Goal: Task Accomplishment & Management: Complete application form

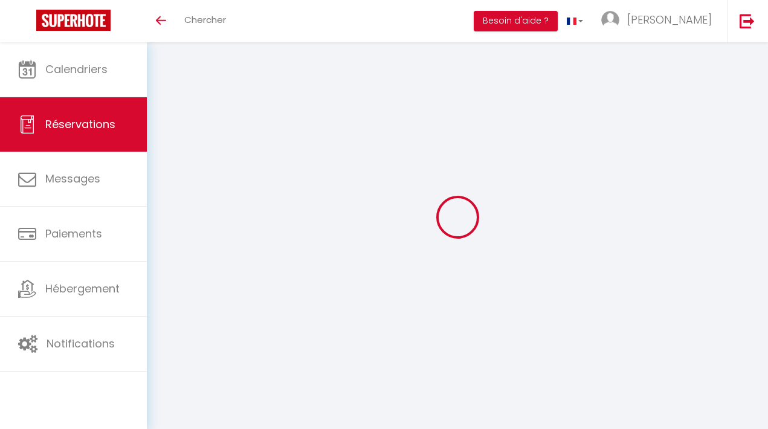
select select
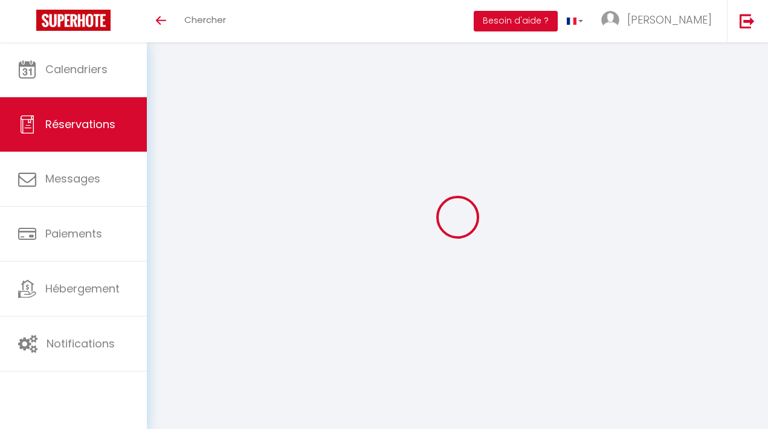
select select
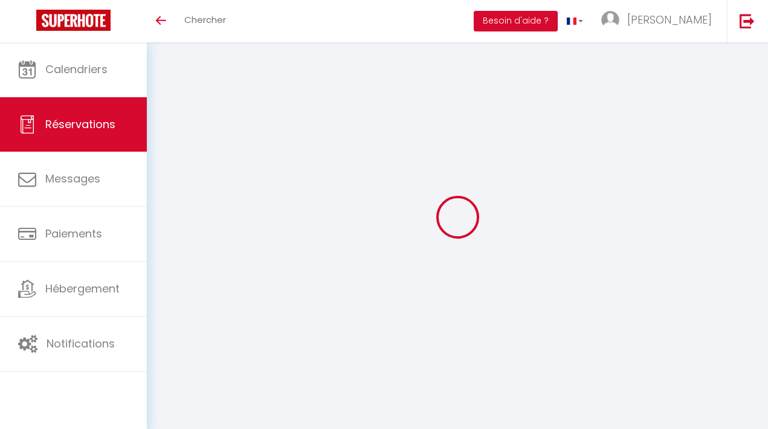
checkbox input "false"
select select
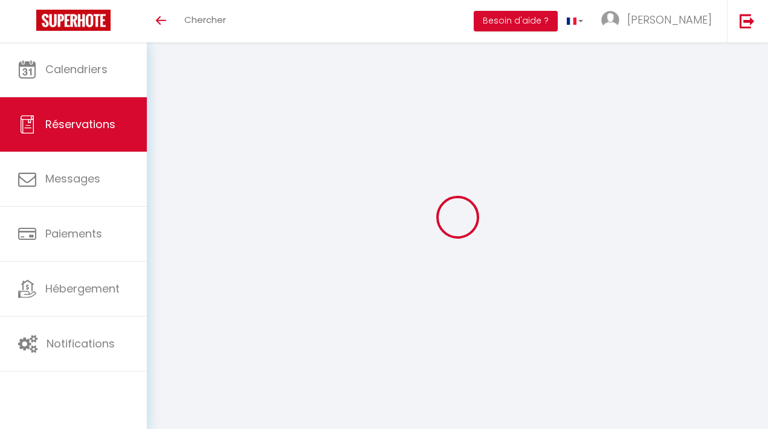
select select
checkbox input "false"
select select
type input "[PERSON_NAME]"
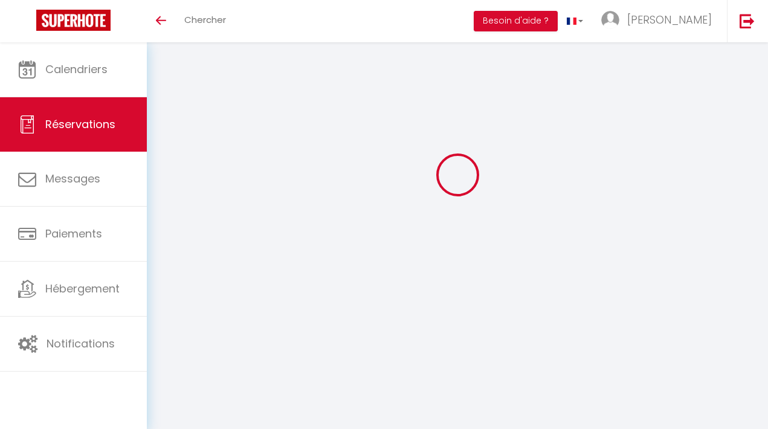
type input "Auffret"
type input "[EMAIL_ADDRESS][DOMAIN_NAME]"
type input "[PHONE_NUMBER]"
select select
type input "73.41"
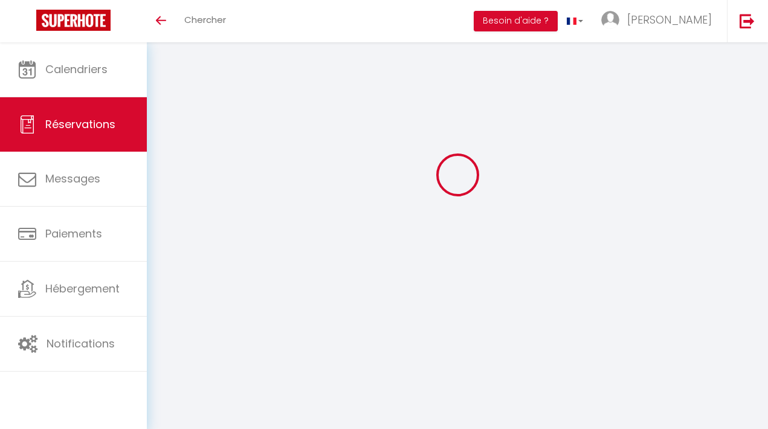
select select "57673"
select select "1"
select select
type input "6"
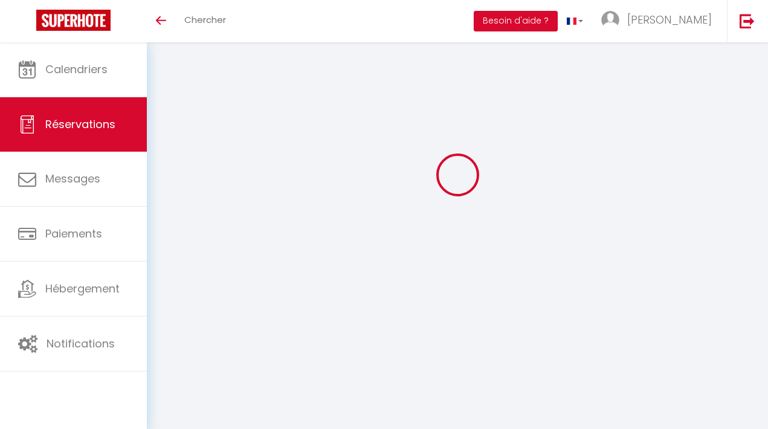
type input "2"
select select "12"
select select
type input "416"
checkbox input "false"
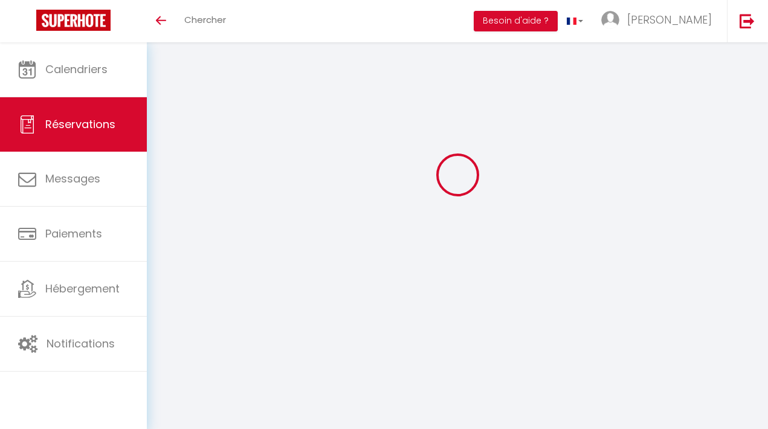
select select "1"
type input "115"
type input "0"
select select
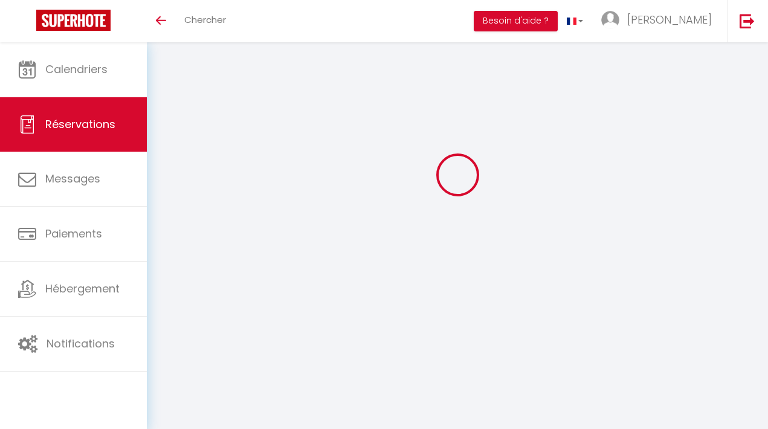
select select
select select "15"
checkbox input "false"
select select
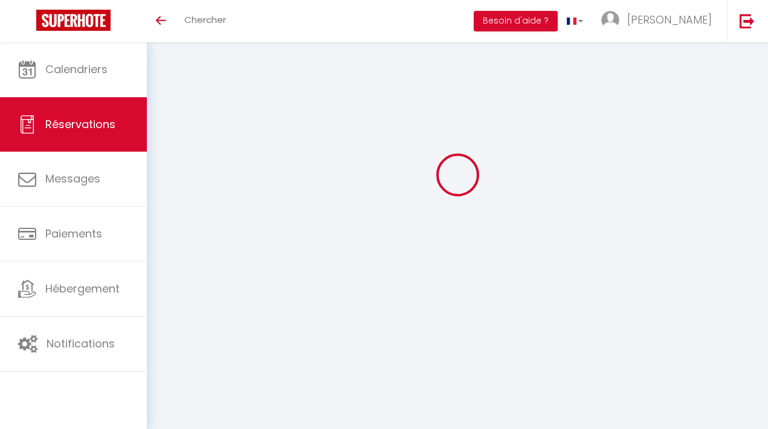
select select
checkbox input "false"
select select
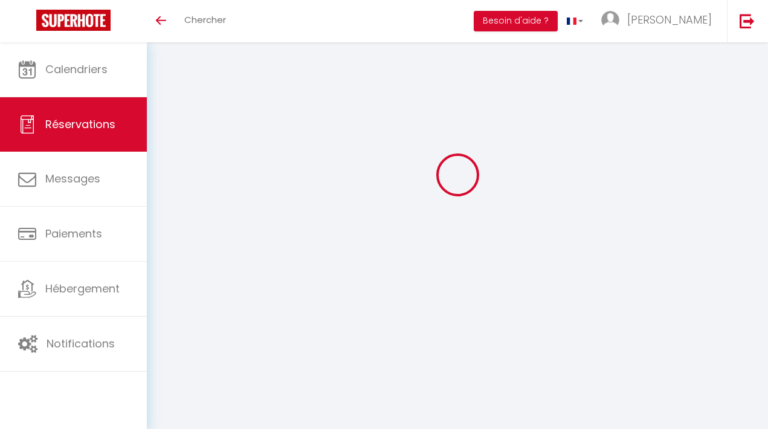
select select
checkbox input "false"
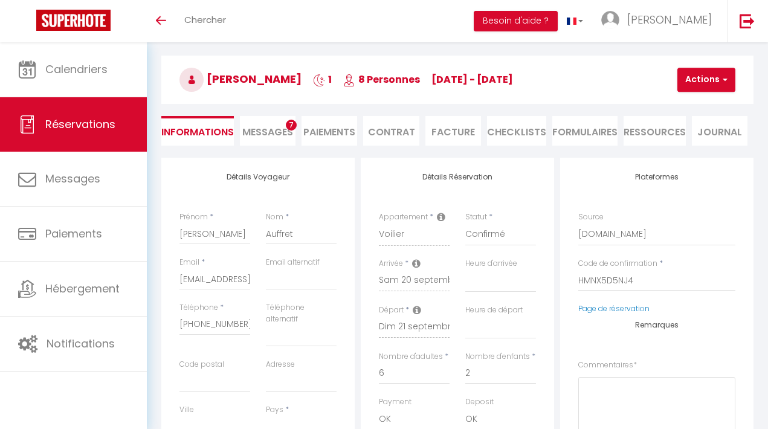
select select
checkbox input "false"
select select
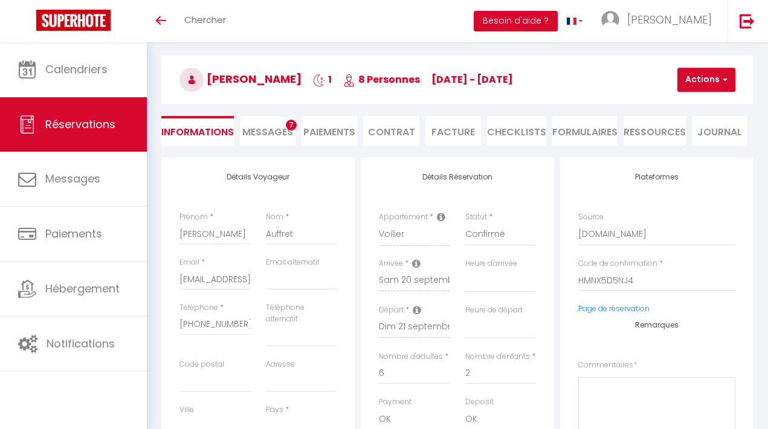
type input "115"
type input "15.44"
select select
checkbox input "false"
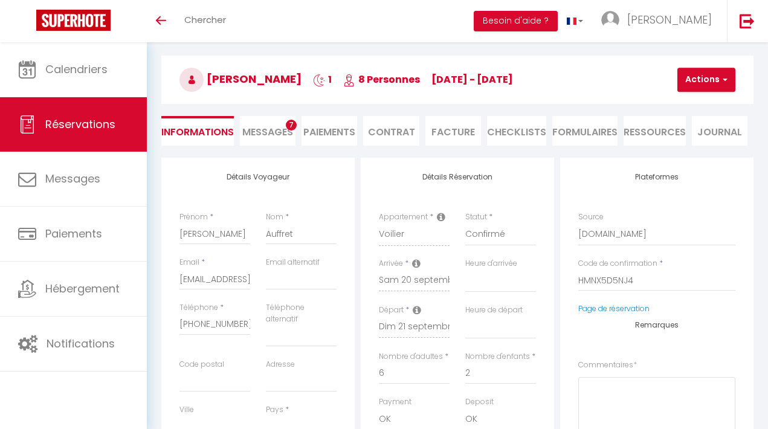
select select
checkbox input "false"
select select
select select "14:00"
